Goal: Task Accomplishment & Management: Complete application form

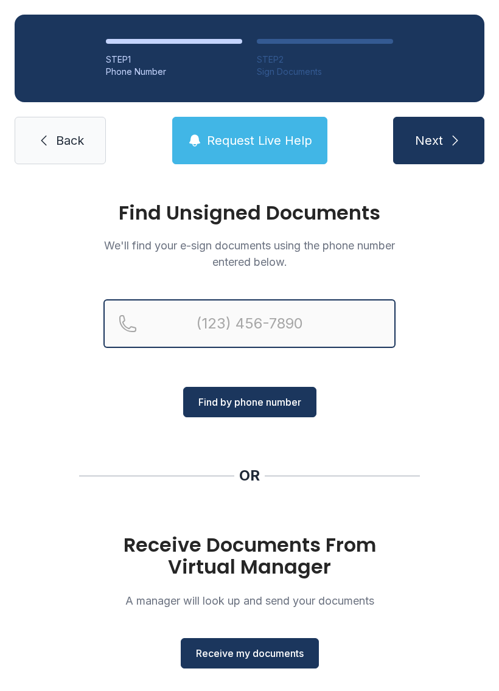
click at [193, 327] on input "Reservation phone number" at bounding box center [249, 323] width 292 height 49
click at [291, 321] on input "(407) 3" at bounding box center [249, 323] width 292 height 49
type input "("
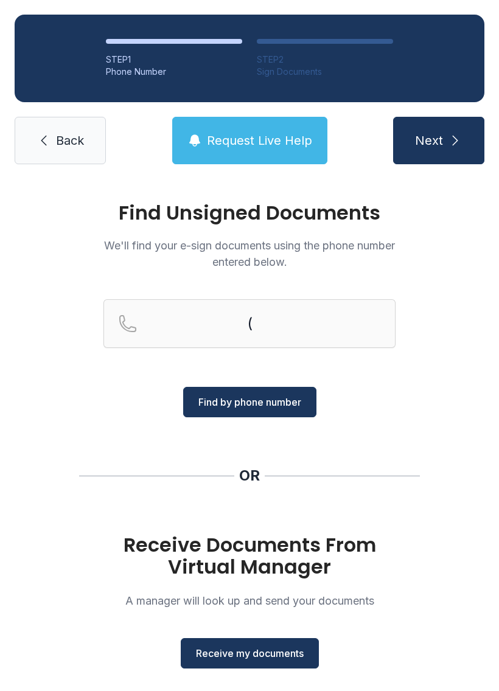
click at [52, 150] on link "Back" at bounding box center [60, 140] width 91 height 47
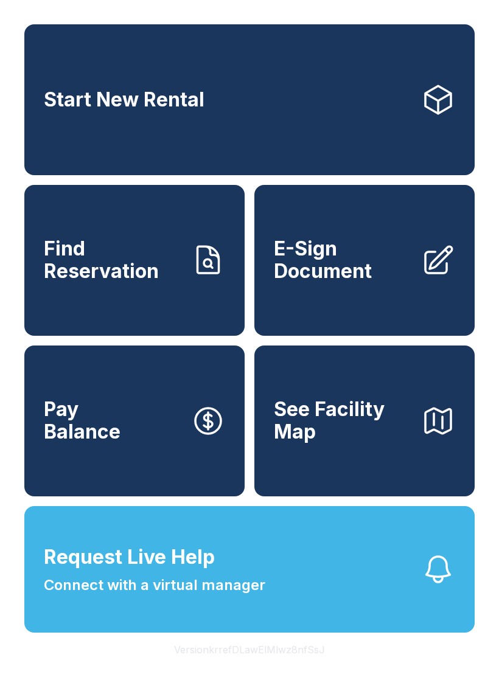
click at [378, 282] on span "E-Sign Document" at bounding box center [342, 260] width 137 height 44
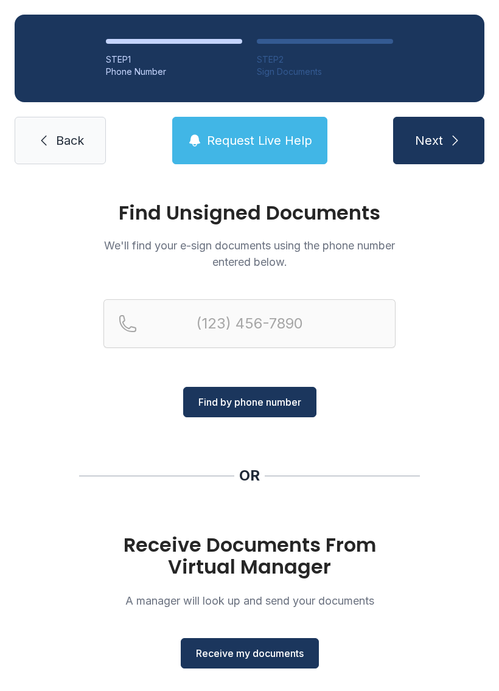
click at [265, 662] on button "Receive my documents" at bounding box center [250, 653] width 138 height 30
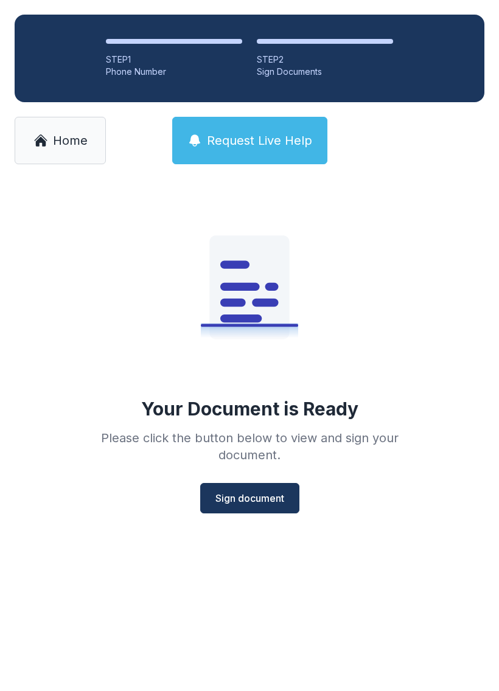
click at [272, 512] on button "Sign document" at bounding box center [249, 498] width 99 height 30
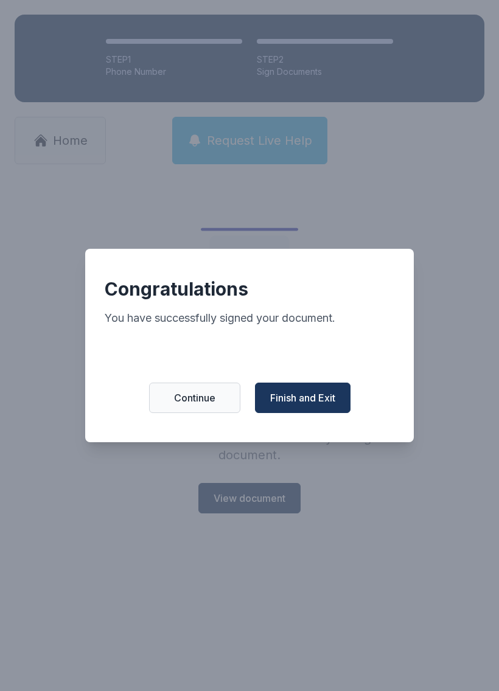
click at [314, 400] on span "Finish and Exit" at bounding box center [302, 397] width 65 height 15
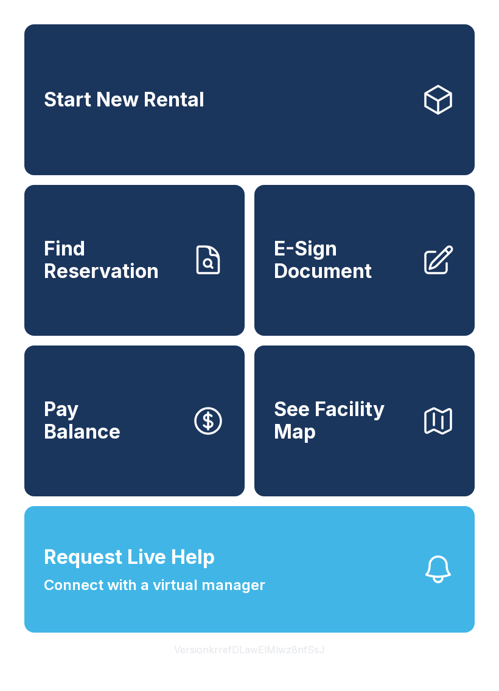
click at [323, 277] on span "E-Sign Document" at bounding box center [342, 260] width 137 height 44
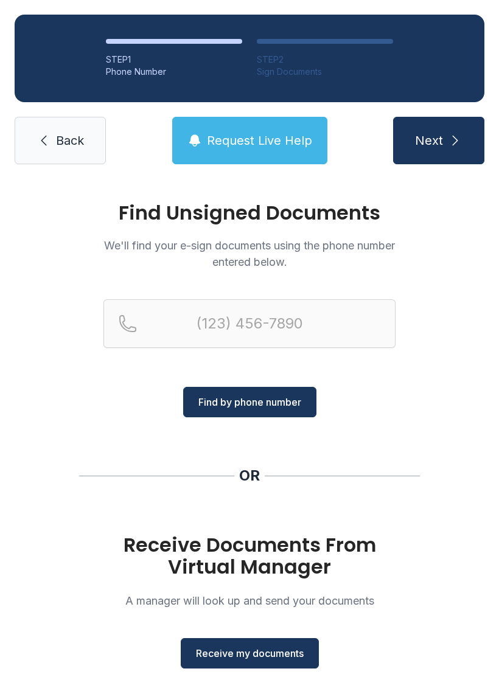
click at [265, 654] on span "Receive my documents" at bounding box center [250, 653] width 108 height 15
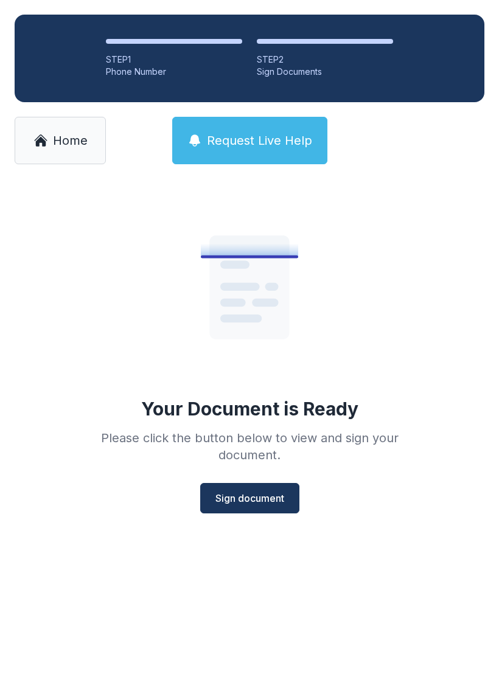
click at [265, 498] on span "Sign document" at bounding box center [249, 498] width 69 height 15
click at [266, 496] on span "Sign document" at bounding box center [249, 498] width 69 height 15
